Goal: Task Accomplishment & Management: Manage account settings

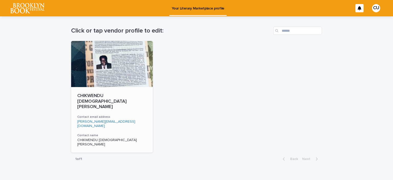
click at [88, 120] on link "[PERSON_NAME][EMAIL_ADDRESS][DOMAIN_NAME]" at bounding box center [106, 124] width 58 height 8
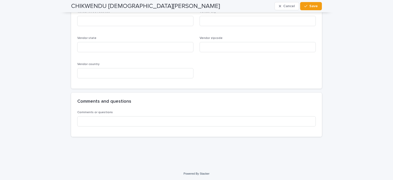
scroll to position [503, 0]
click at [196, 172] on link "Powered By Stacker" at bounding box center [196, 172] width 26 height 3
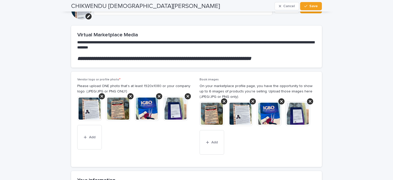
scroll to position [0, 0]
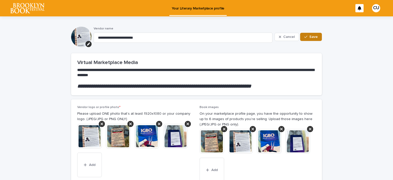
click at [313, 36] on span "Save" at bounding box center [313, 37] width 8 height 4
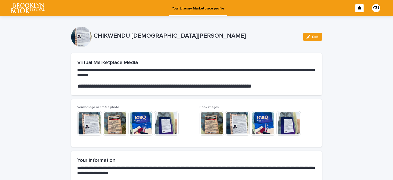
click at [361, 10] on div at bounding box center [359, 8] width 8 height 8
click at [375, 9] on div "CU" at bounding box center [376, 8] width 8 height 8
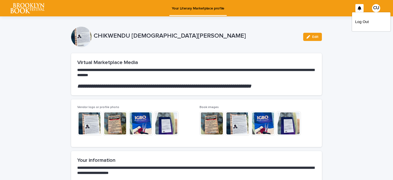
click at [338, 10] on div at bounding box center [196, 8] width 393 height 16
